Goal: Navigation & Orientation: Find specific page/section

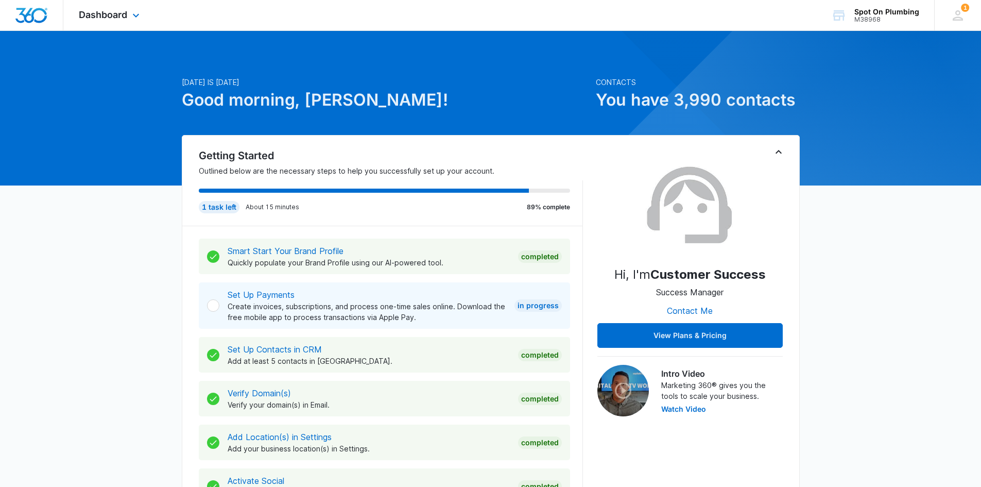
click at [124, 26] on div "Dashboard Apps Reputation Websites Forms CRM Email Social POS Content Ads Intel…" at bounding box center [110, 15] width 94 height 30
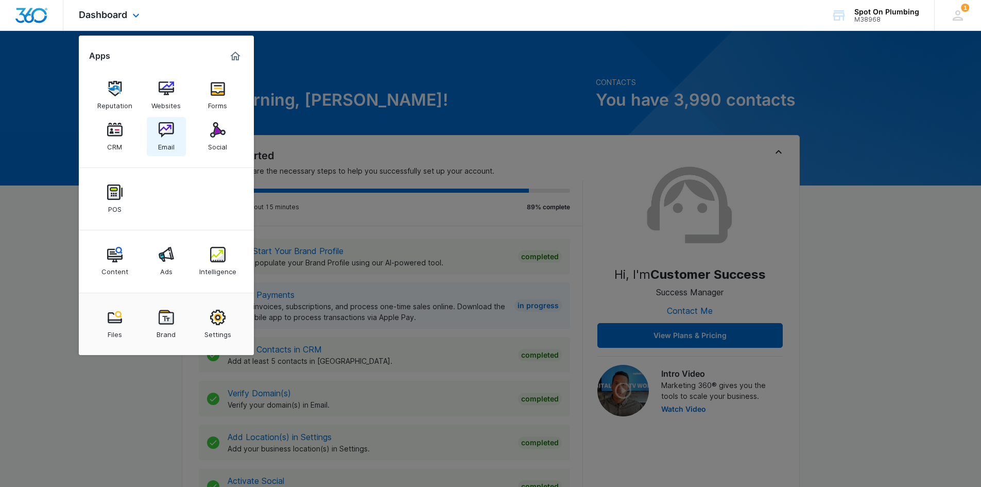
click at [167, 138] on div "Email" at bounding box center [166, 143] width 16 height 13
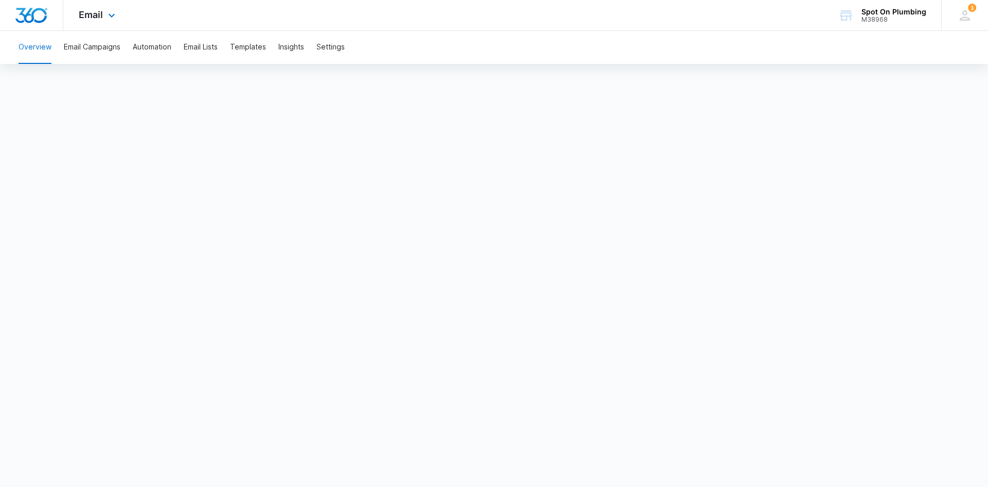
click at [111, 25] on div "Email Apps Reputation Websites Forms CRM Email Social POS Content Ads Intellige…" at bounding box center [98, 15] width 70 height 30
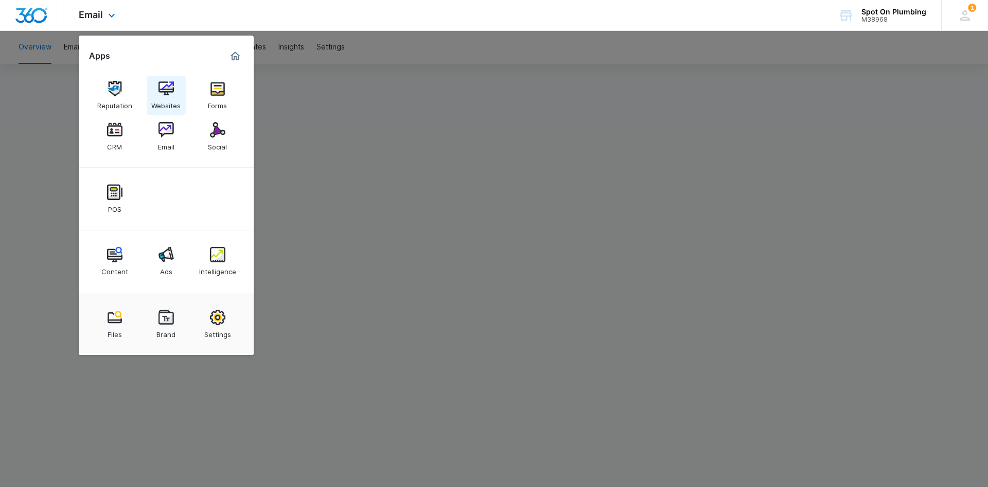
click at [170, 98] on div "Websites" at bounding box center [165, 102] width 29 height 13
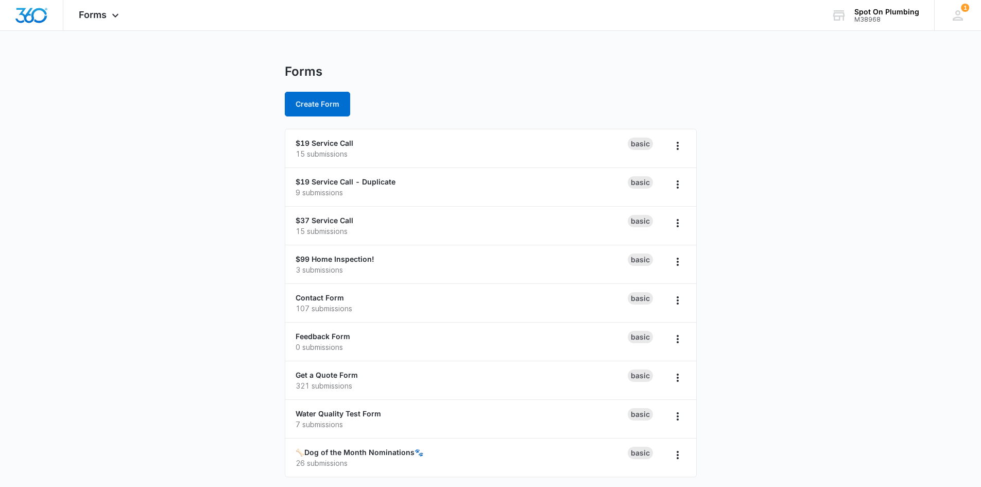
click at [204, 251] on main "Forms Create Form $19 Service Call 15 submissions Basic $19 Service Call - Dupl…" at bounding box center [490, 276] width 981 height 425
